Goal: Check status: Check status

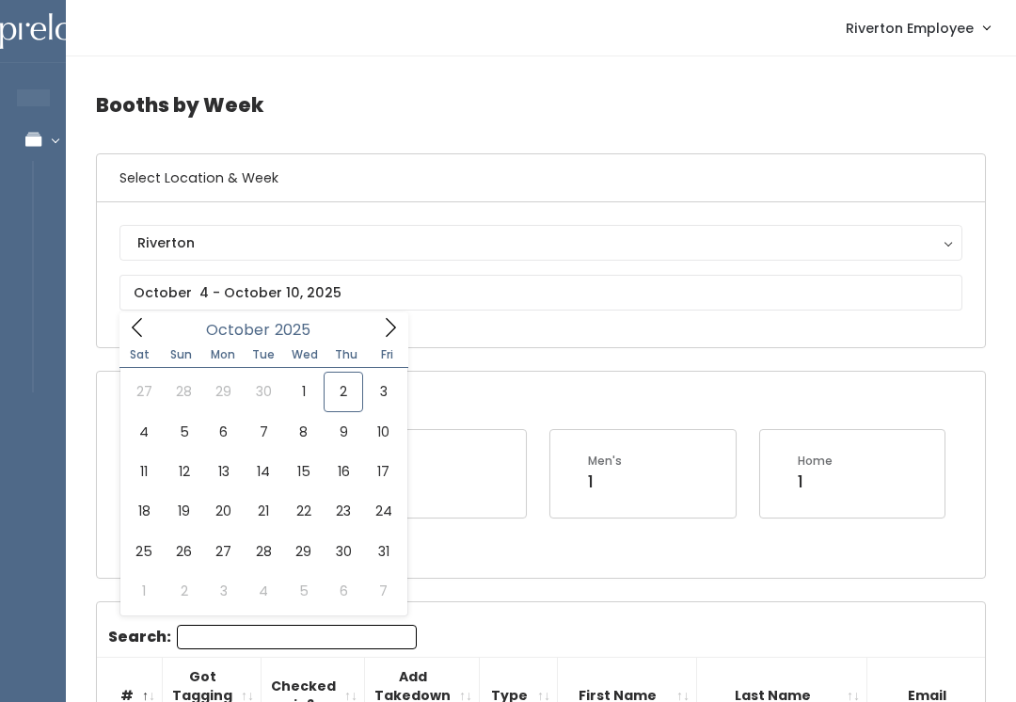
type input "[DATE] to [DATE]"
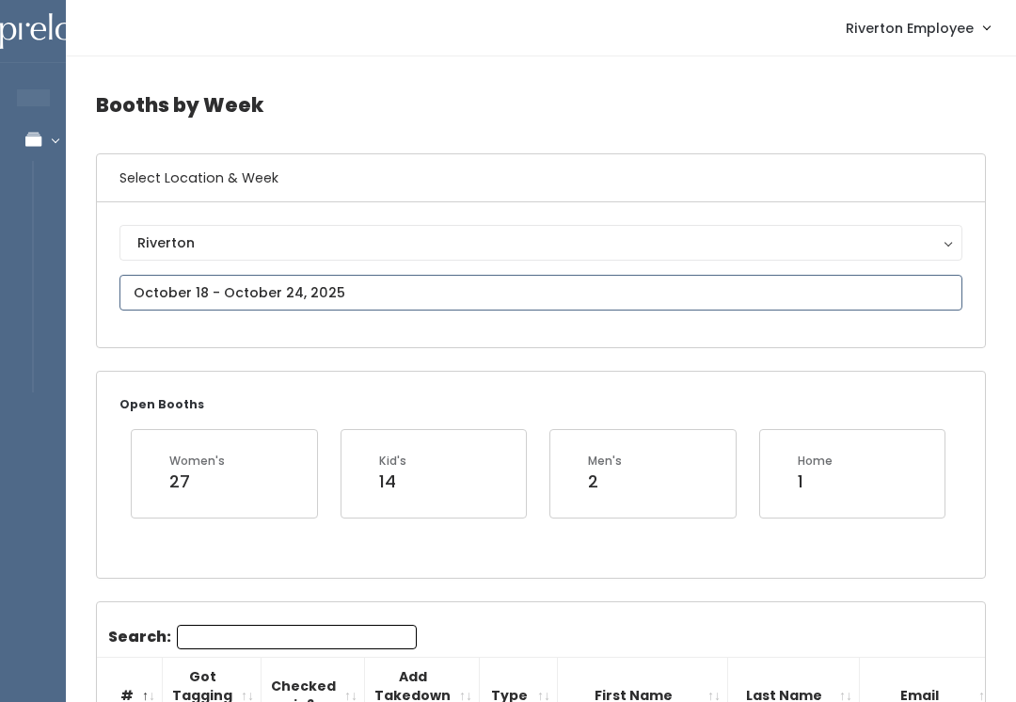
click at [157, 290] on input "text" at bounding box center [541, 293] width 843 height 36
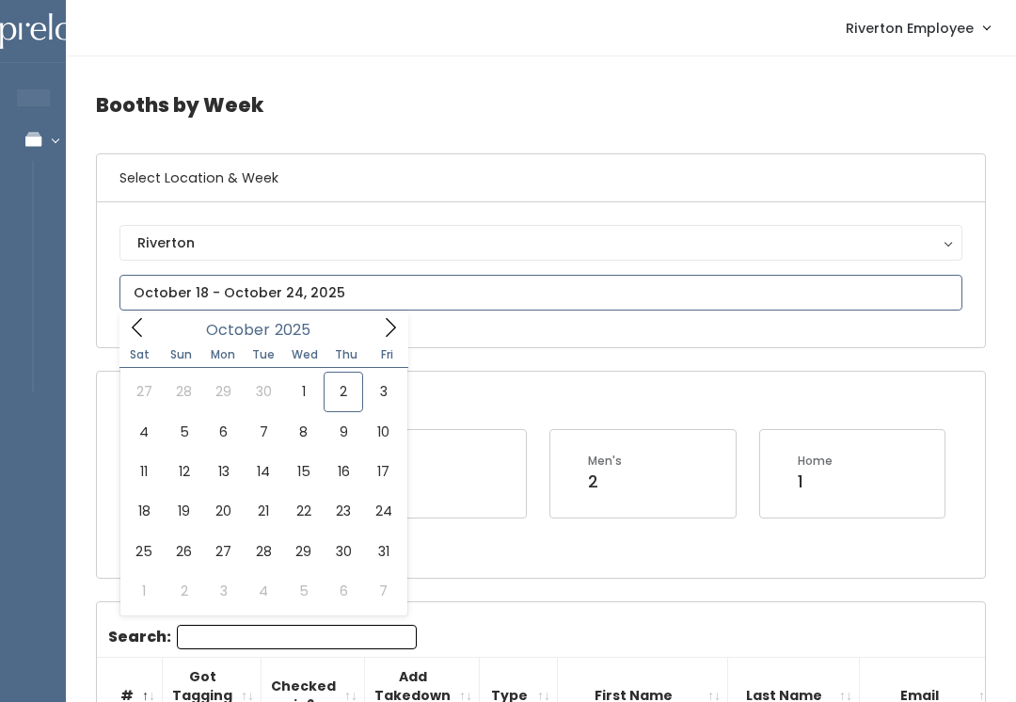
type input "October 25 to October 31"
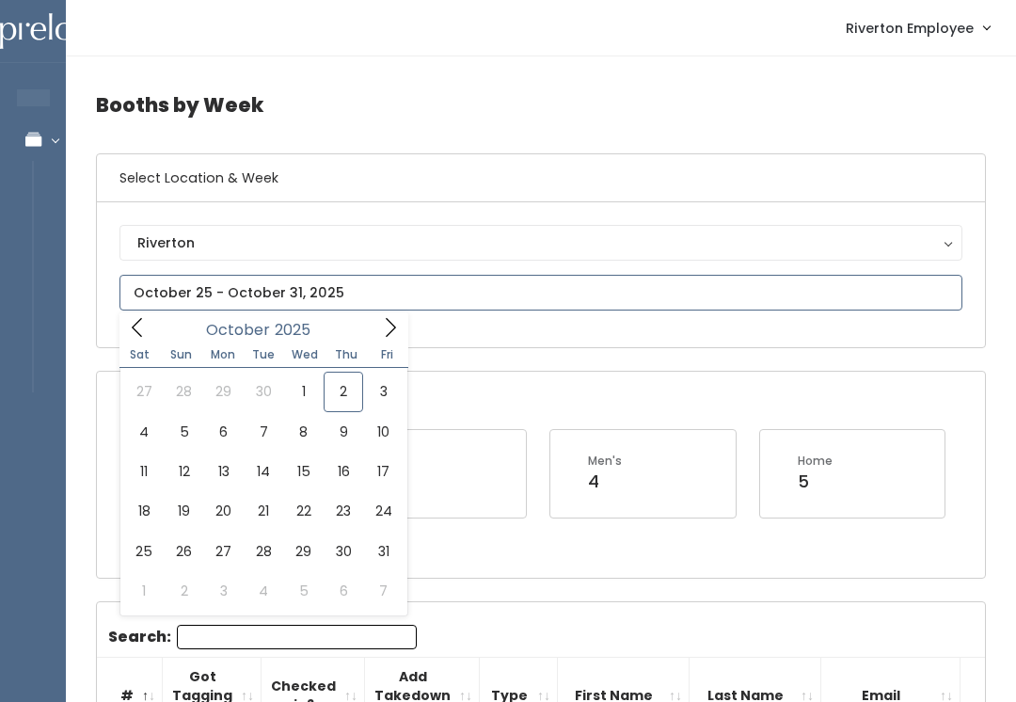
type input "October 11 to October 17"
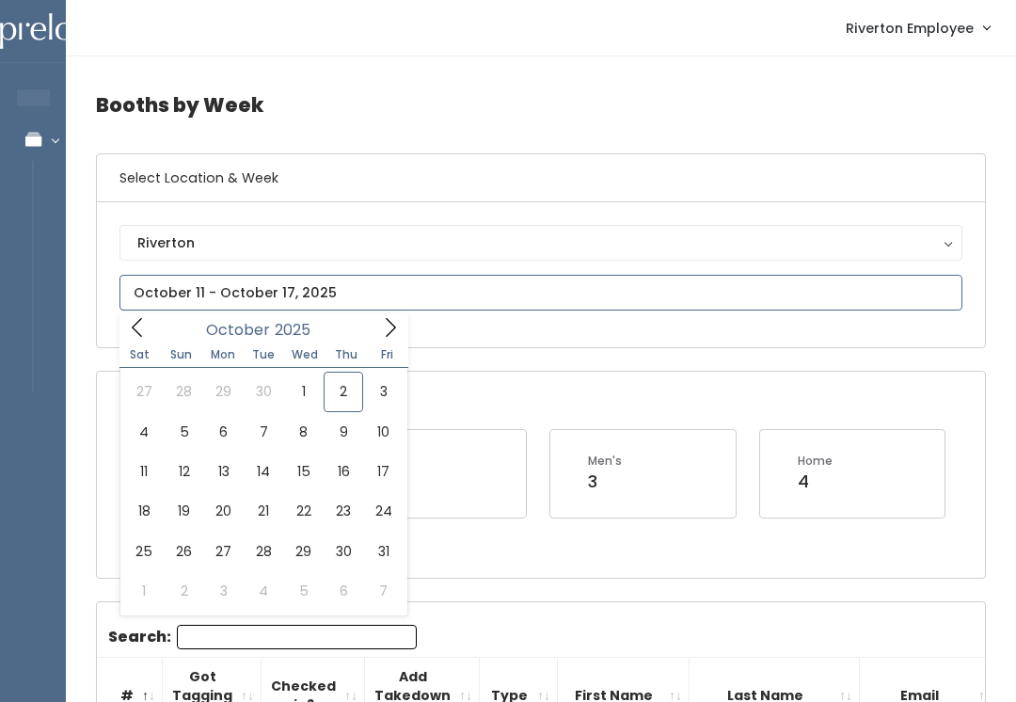
type input "October 18 to October 24"
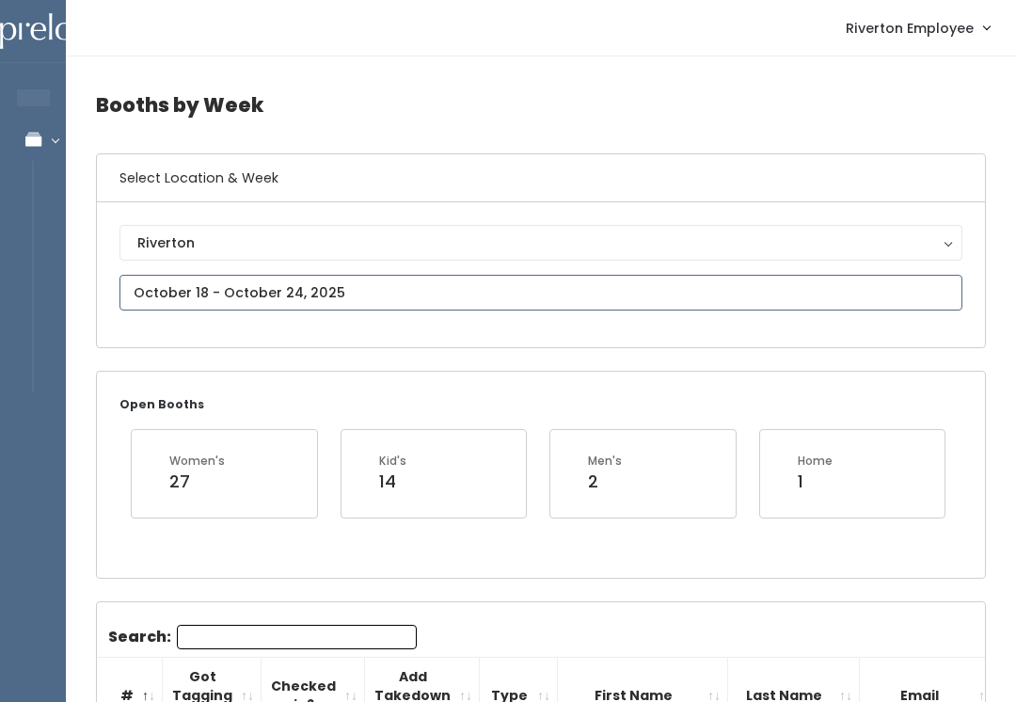
click at [214, 288] on input "text" at bounding box center [541, 293] width 843 height 36
